Goal: Transaction & Acquisition: Download file/media

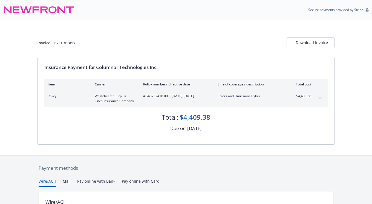
click at [318, 98] on button "expand content" at bounding box center [320, 98] width 9 height 9
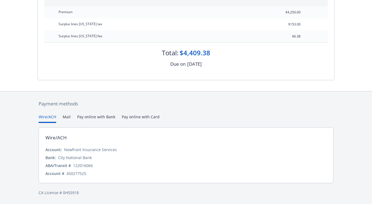
scroll to position [104, 0]
click at [93, 118] on button "Pay online with Bank" at bounding box center [96, 118] width 38 height 9
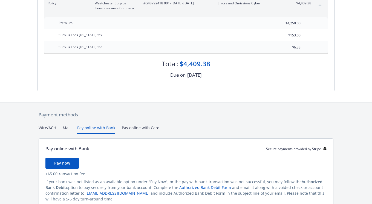
click at [139, 115] on div "Payment methods Wire/ACH Mail Pay online with Bank Pay online with Card Pay onl…" at bounding box center [186, 167] width 297 height 128
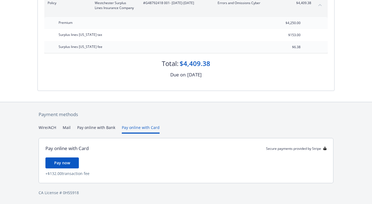
scroll to position [93, 0]
click at [95, 129] on button "Pay online with Bank" at bounding box center [96, 129] width 38 height 9
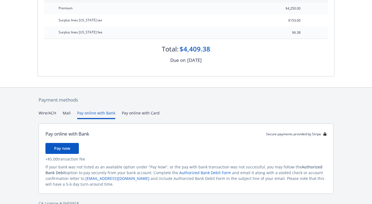
scroll to position [109, 0]
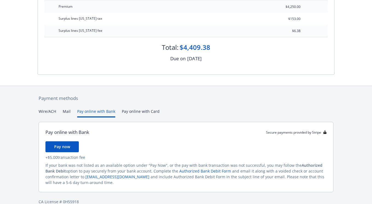
click at [63, 112] on button "Mail" at bounding box center [67, 113] width 8 height 9
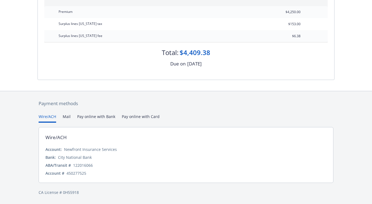
scroll to position [104, 0]
click at [50, 112] on div "Payment methods Wire/ACH Mail Pay online with Bank Pay online with Card Wire/AC…" at bounding box center [186, 148] width 297 height 113
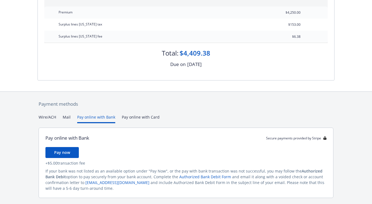
click at [90, 118] on button "Pay online with Bank" at bounding box center [96, 118] width 38 height 9
click at [66, 116] on button "Mail" at bounding box center [67, 118] width 8 height 9
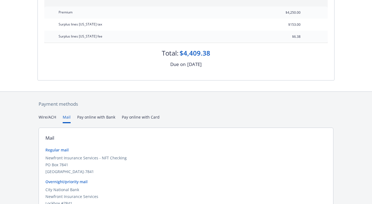
click at [89, 118] on button "Pay online with Bank" at bounding box center [96, 118] width 38 height 9
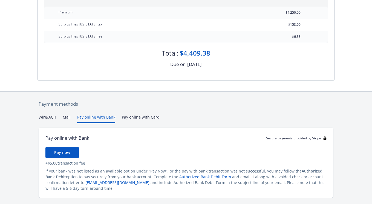
click at [67, 155] on button "Pay now" at bounding box center [61, 152] width 33 height 11
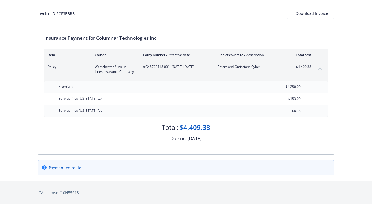
scroll to position [29, 0]
click at [302, 16] on div "Download Invoice" at bounding box center [311, 13] width 30 height 10
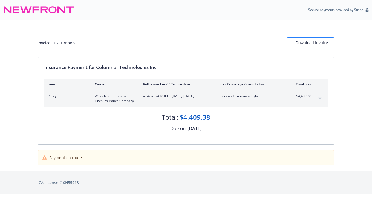
click at [313, 44] on div "Download Invoice" at bounding box center [311, 43] width 30 height 10
